Goal: Information Seeking & Learning: Learn about a topic

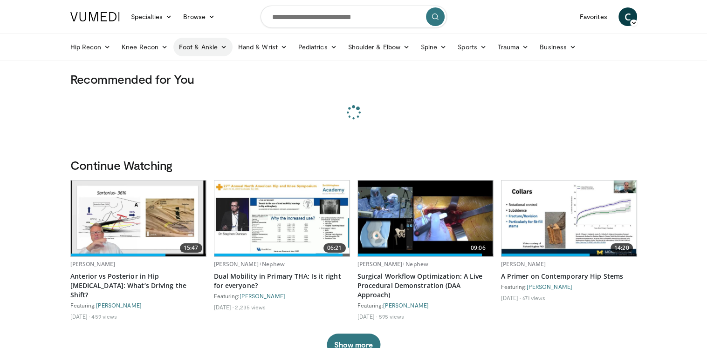
click at [221, 46] on icon at bounding box center [223, 47] width 7 height 7
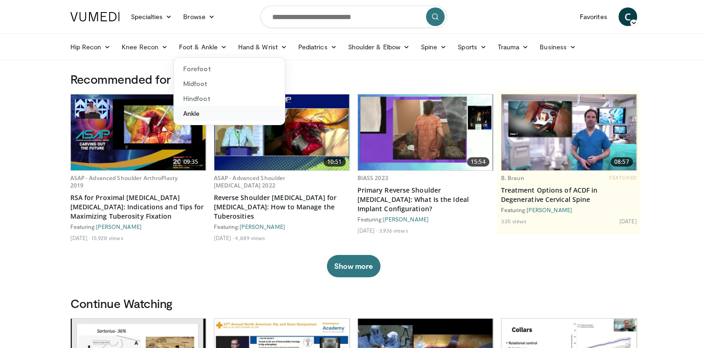
click at [197, 112] on link "Ankle" at bounding box center [229, 113] width 111 height 15
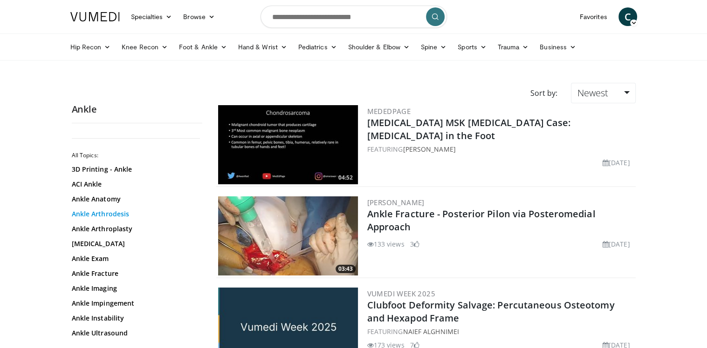
click at [101, 211] on link "Ankle Arthrodesis" at bounding box center [135, 214] width 126 height 9
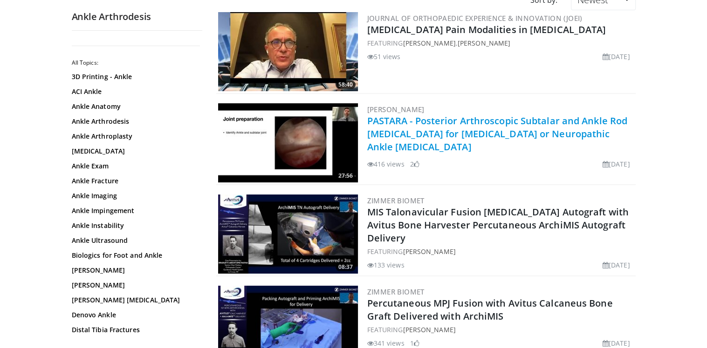
scroll to position [140, 0]
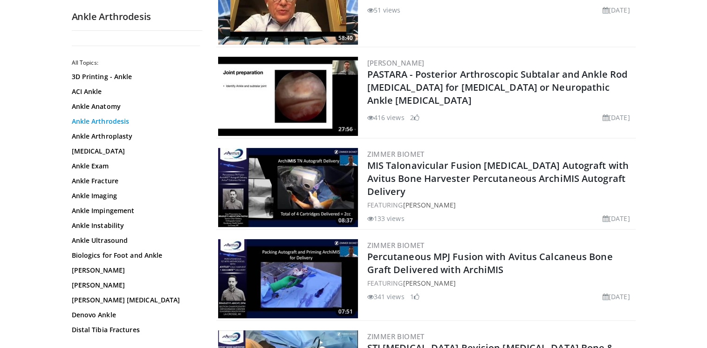
click at [92, 121] on link "Ankle Arthrodesis" at bounding box center [135, 121] width 126 height 9
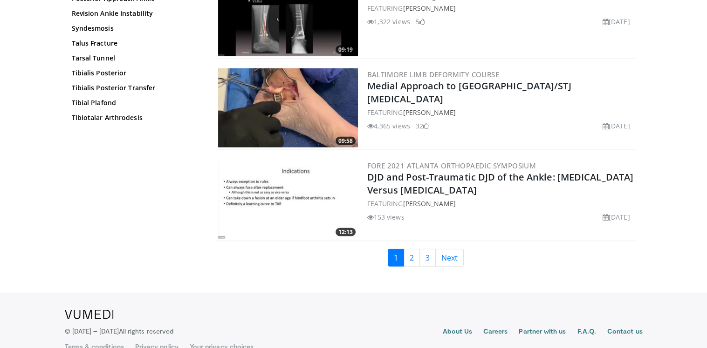
scroll to position [2142, 0]
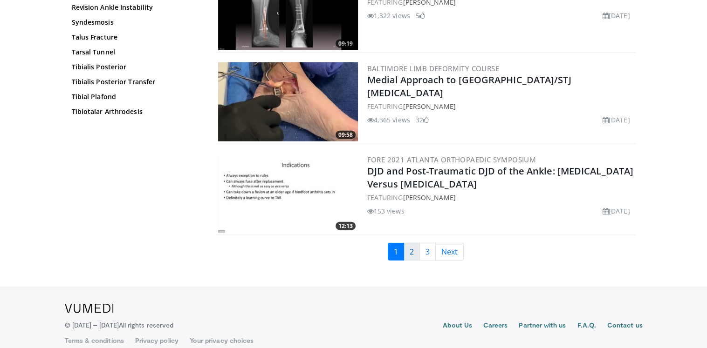
click at [411, 249] on link "2" at bounding box center [411, 252] width 16 height 18
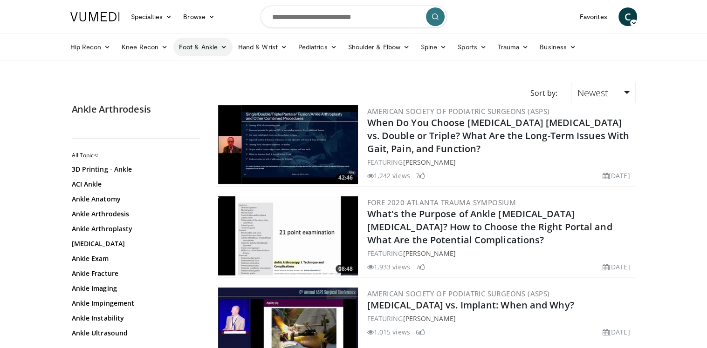
click at [223, 47] on icon at bounding box center [223, 47] width 7 height 7
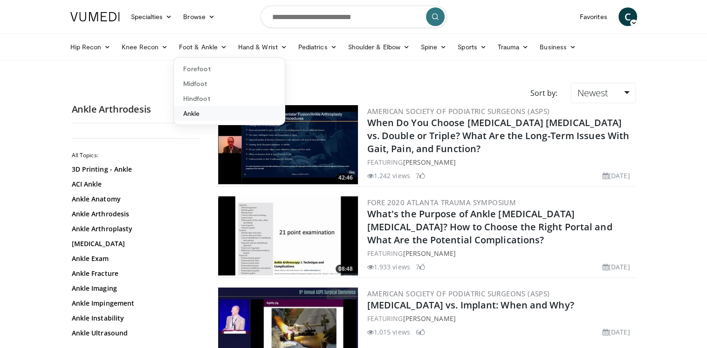
click at [194, 115] on link "Ankle" at bounding box center [229, 113] width 111 height 15
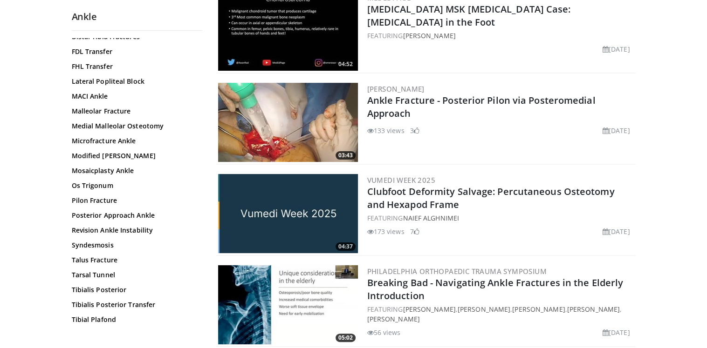
scroll to position [140, 0]
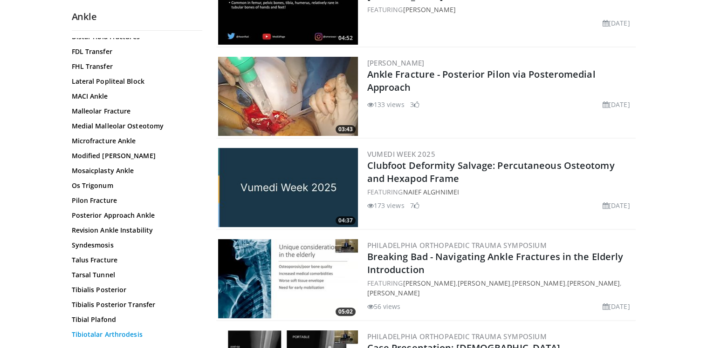
click at [133, 334] on link "Tibiotalar Arthrodesis" at bounding box center [135, 334] width 126 height 9
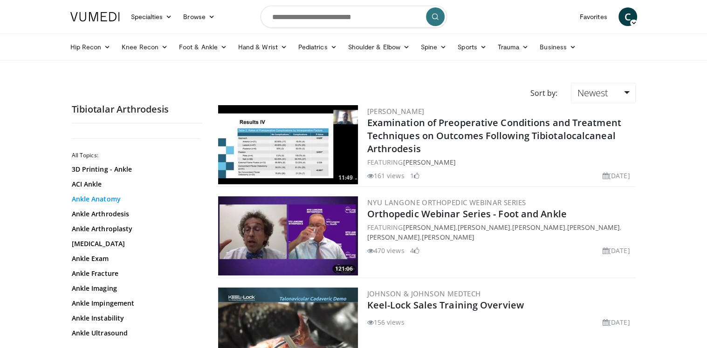
click at [91, 199] on link "Ankle Anatomy" at bounding box center [135, 199] width 126 height 9
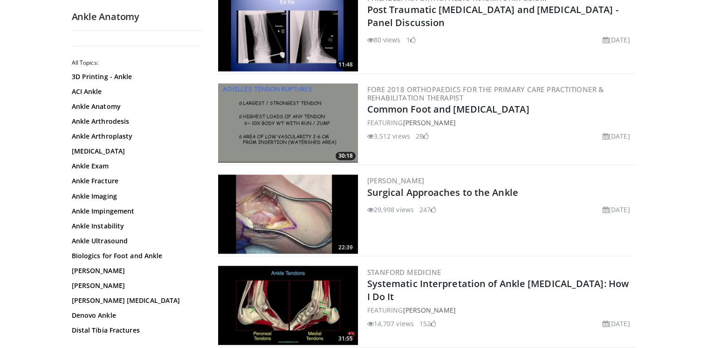
scroll to position [1584, 0]
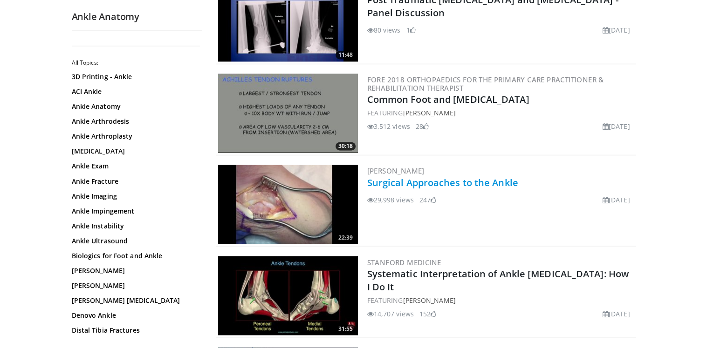
click at [416, 182] on link "Surgical Approaches to the Ankle" at bounding box center [442, 182] width 151 height 13
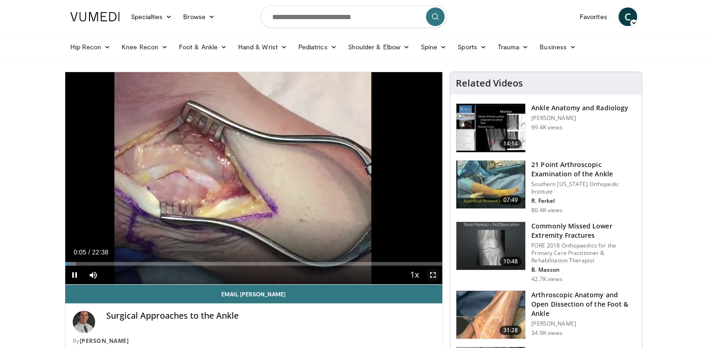
click at [430, 275] on span "Video Player" at bounding box center [432, 275] width 19 height 19
click at [433, 276] on span "Video Player" at bounding box center [432, 275] width 19 height 19
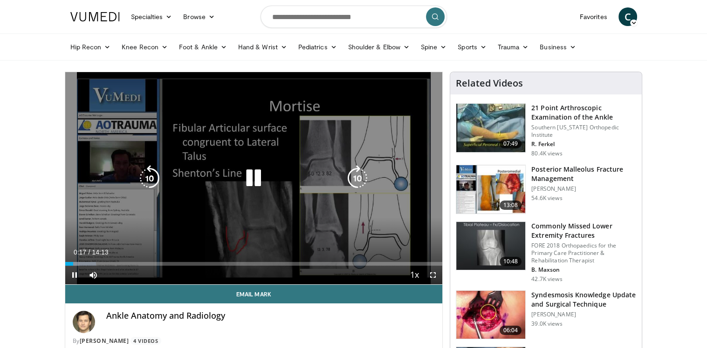
click at [253, 178] on icon "Video Player" at bounding box center [253, 178] width 26 height 26
